Goal: Task Accomplishment & Management: Manage account settings

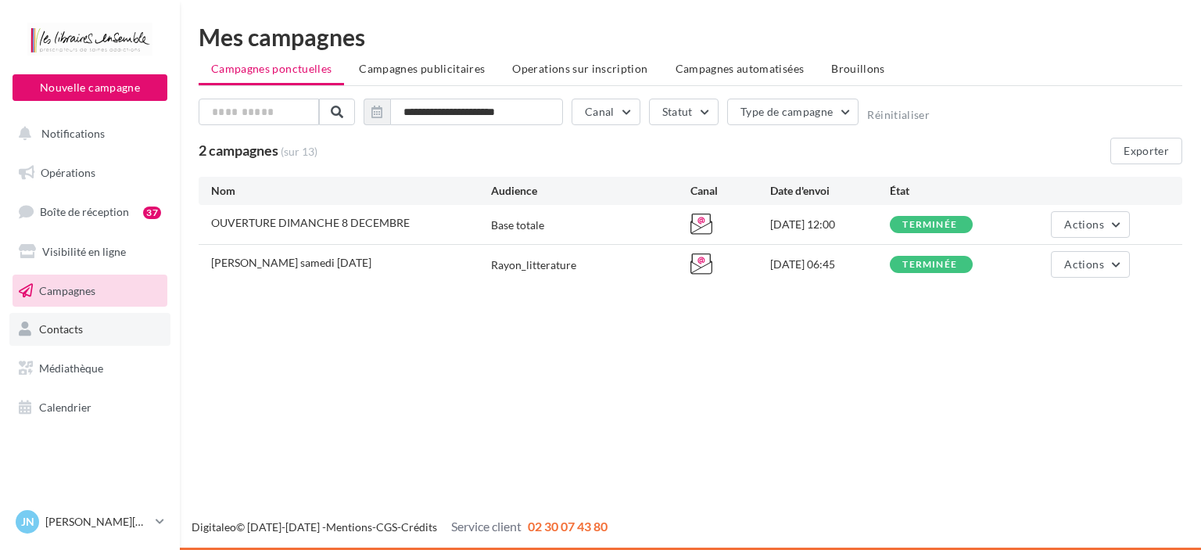
click at [70, 330] on span "Contacts" at bounding box center [61, 328] width 44 height 13
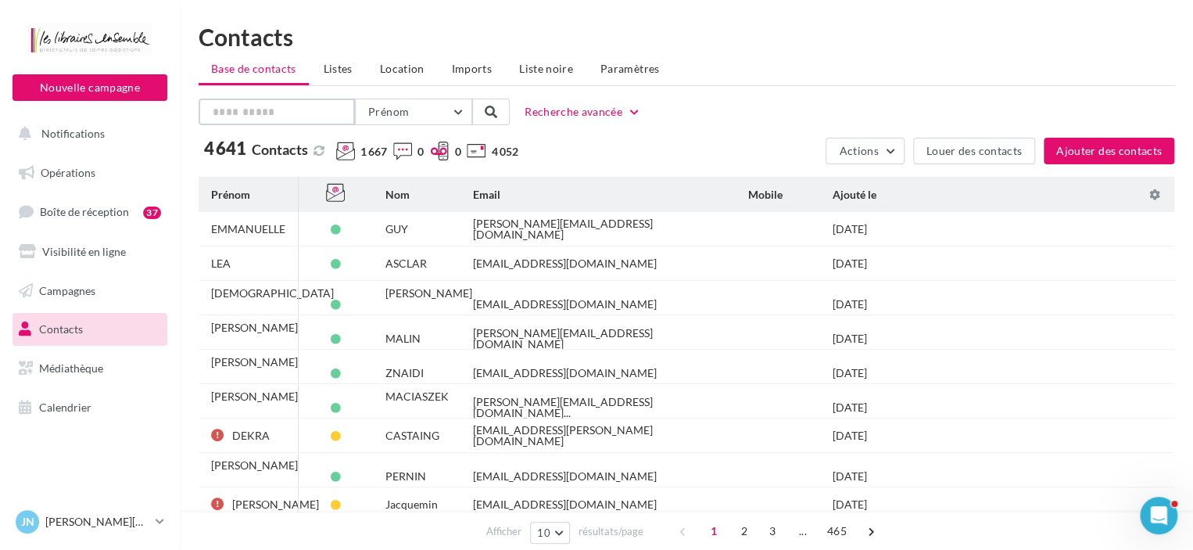
click at [247, 117] on input "text" at bounding box center [277, 111] width 156 height 27
click at [442, 112] on button "Prénom" at bounding box center [413, 111] width 117 height 27
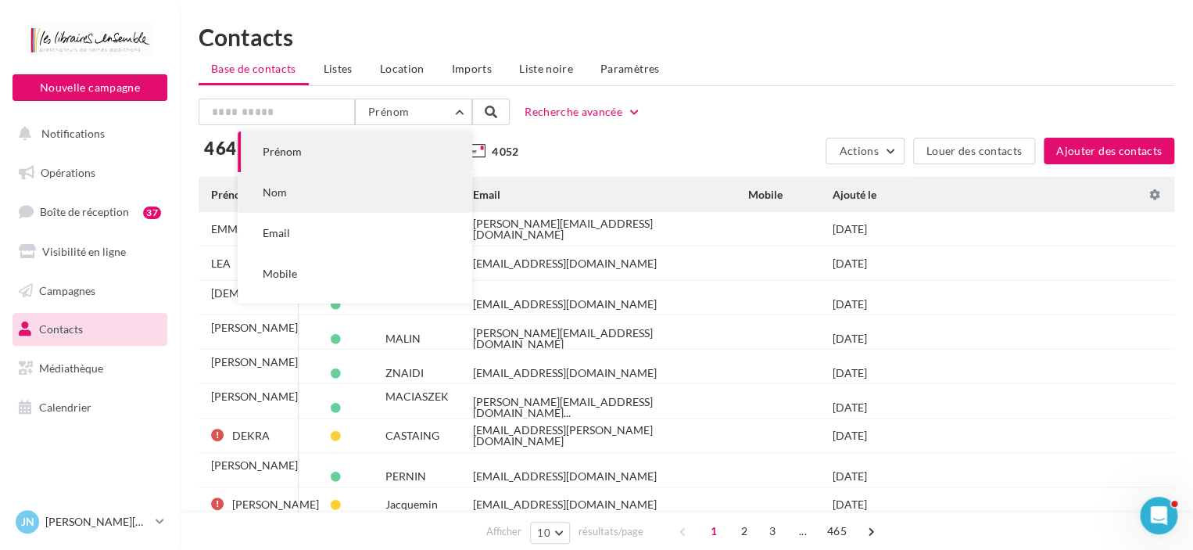
click at [300, 184] on button "Nom" at bounding box center [355, 192] width 235 height 41
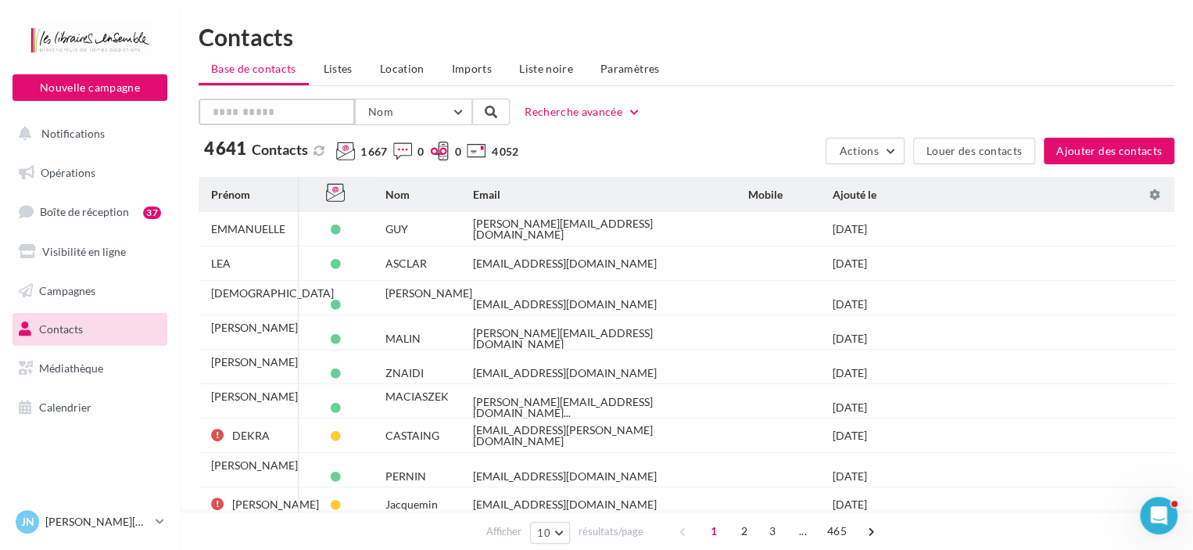
click at [267, 116] on input "text" at bounding box center [277, 111] width 156 height 27
type input "*******"
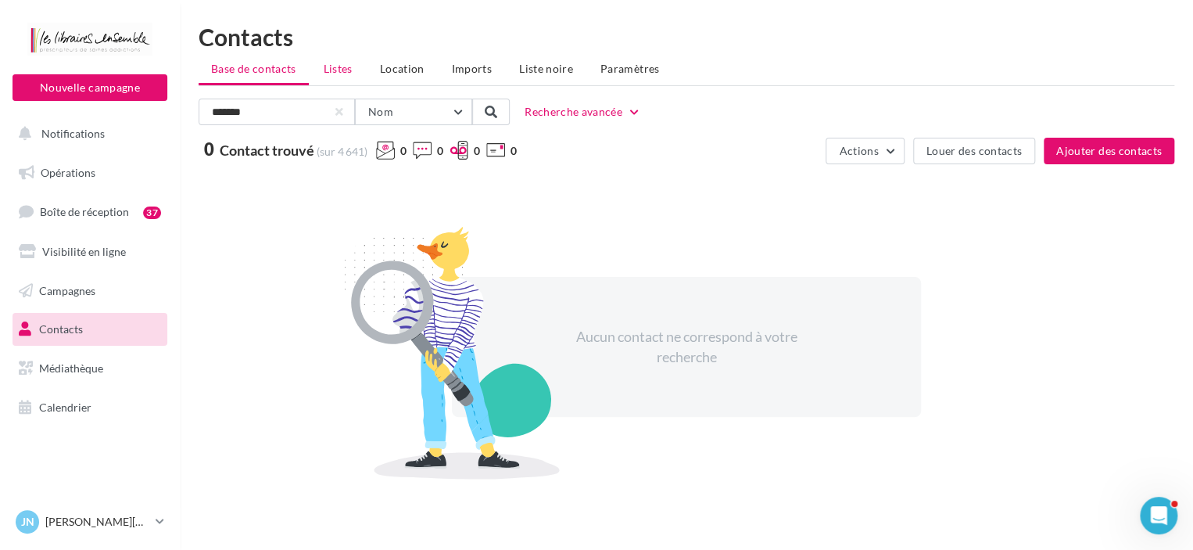
click at [344, 73] on span "Listes" at bounding box center [338, 68] width 29 height 13
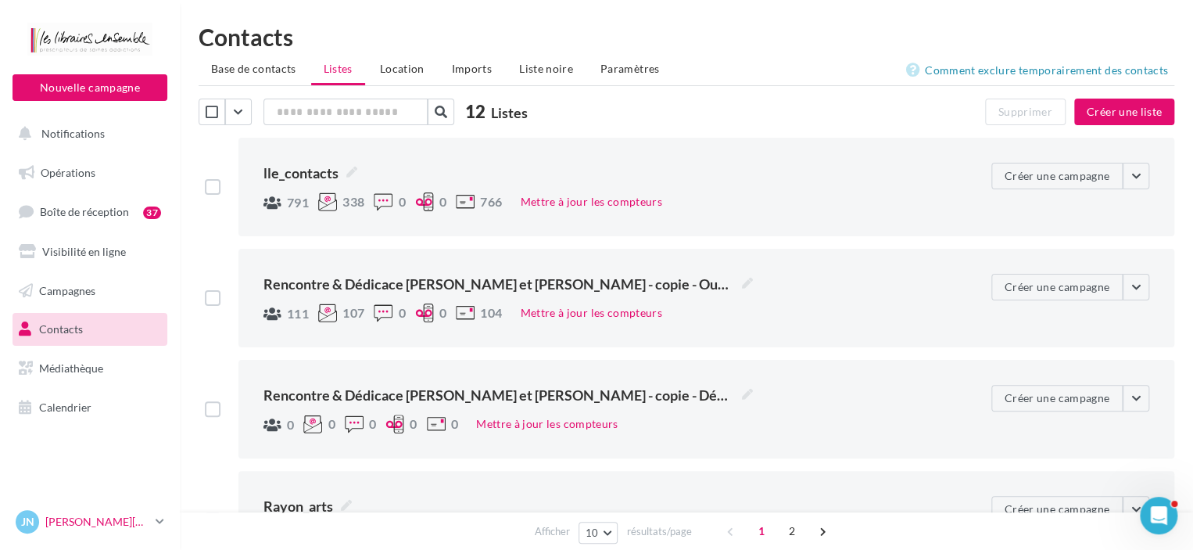
click at [147, 526] on p "[PERSON_NAME][DATE]" at bounding box center [97, 522] width 104 height 16
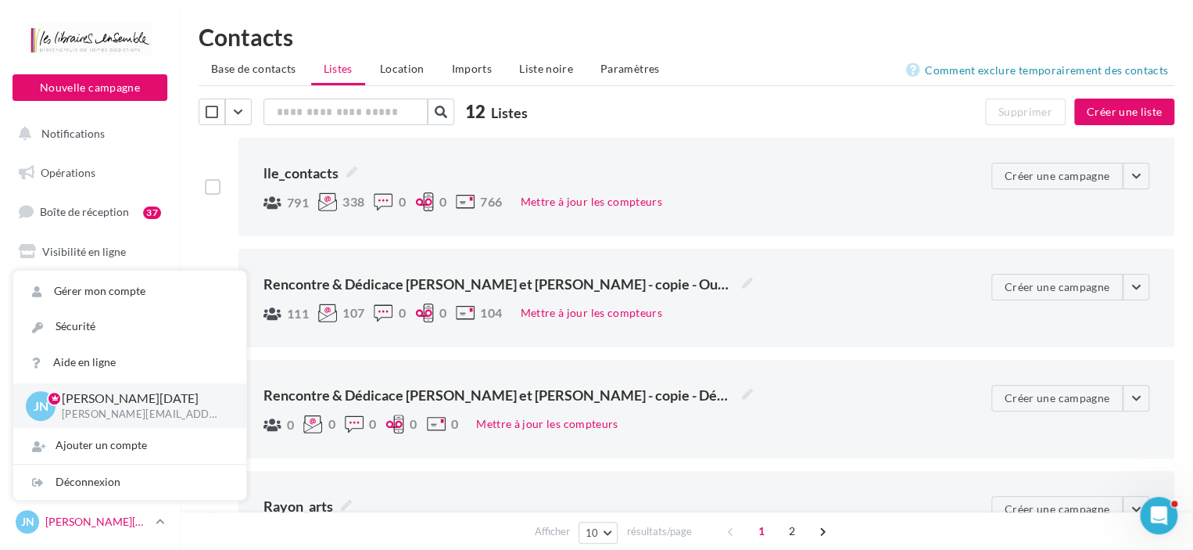
click at [147, 526] on p "[PERSON_NAME][DATE]" at bounding box center [97, 522] width 104 height 16
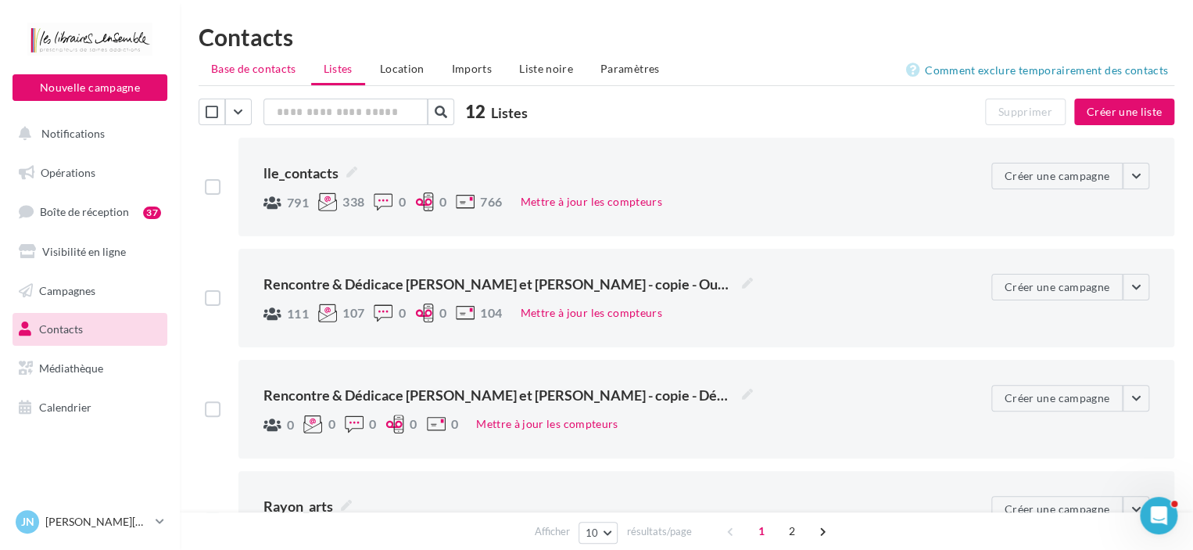
click at [235, 70] on span "Base de contacts" at bounding box center [253, 68] width 85 height 13
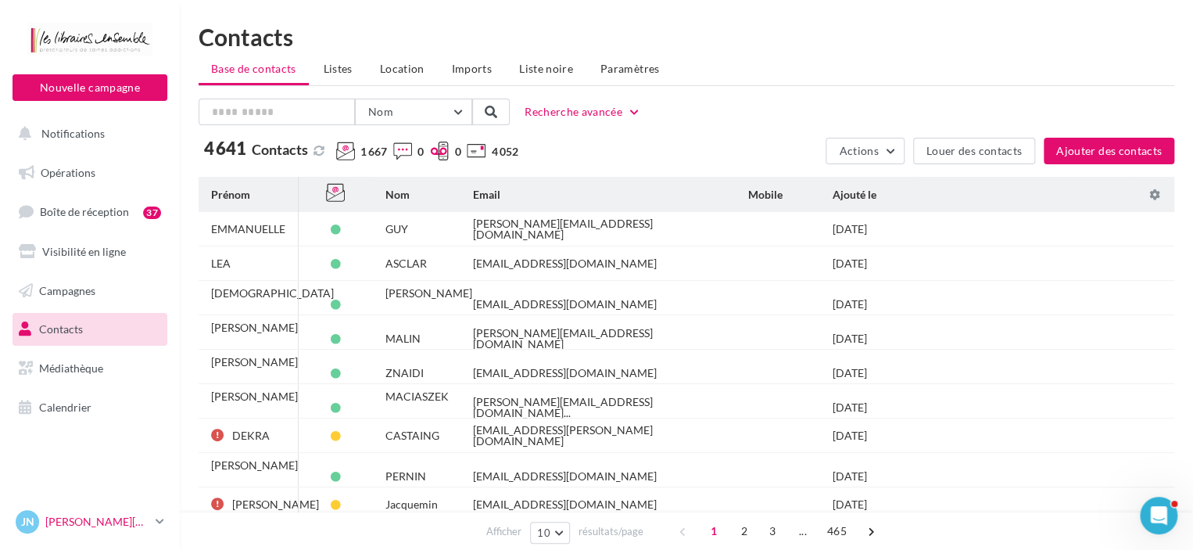
click at [66, 515] on p "[PERSON_NAME][DATE]" at bounding box center [97, 522] width 104 height 16
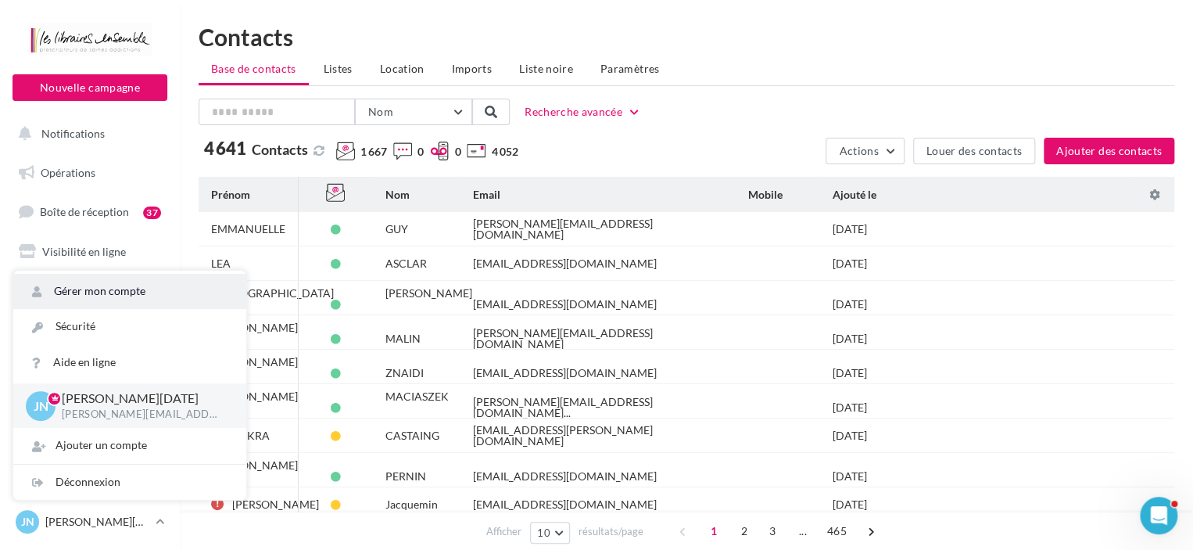
click at [132, 293] on link "Gérer mon compte" at bounding box center [129, 291] width 233 height 35
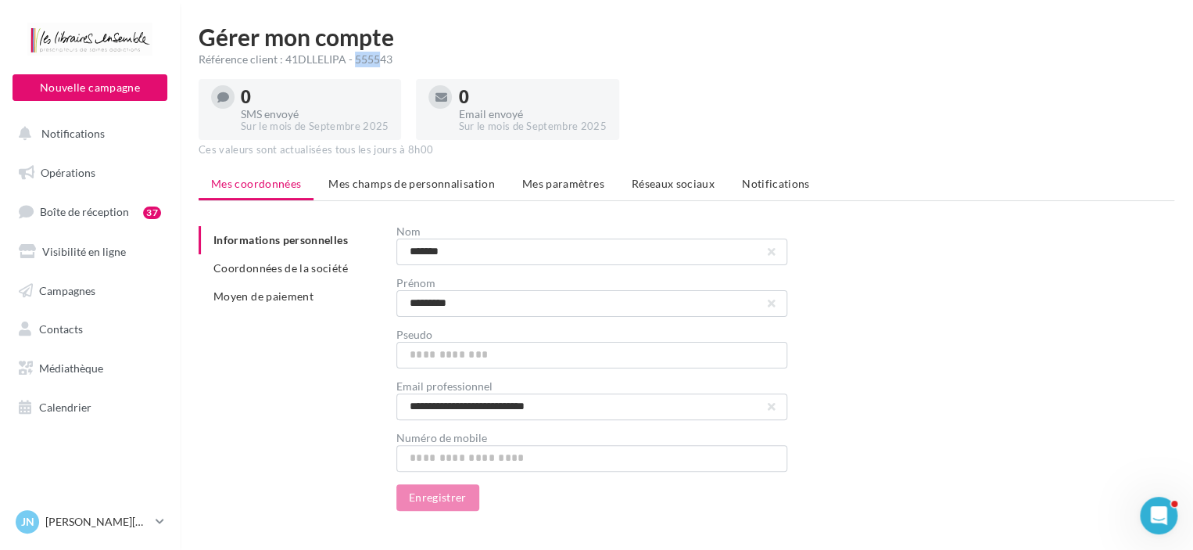
drag, startPoint x: 285, startPoint y: 59, endPoint x: 310, endPoint y: 59, distance: 25.8
click at [310, 59] on div "Référence client : 41DLLELIPA - 555543" at bounding box center [687, 60] width 976 height 16
drag, startPoint x: 393, startPoint y: 59, endPoint x: 195, endPoint y: 59, distance: 198.6
click at [195, 59] on div "Gérer mon compte Référence client : 41DLLELIPA - 555543 0 SMS envoyé Sur le moi…" at bounding box center [686, 280] width 1013 height 510
copy div "Référence client : 41DLLELIPA - 555543"
